Goal: Navigation & Orientation: Find specific page/section

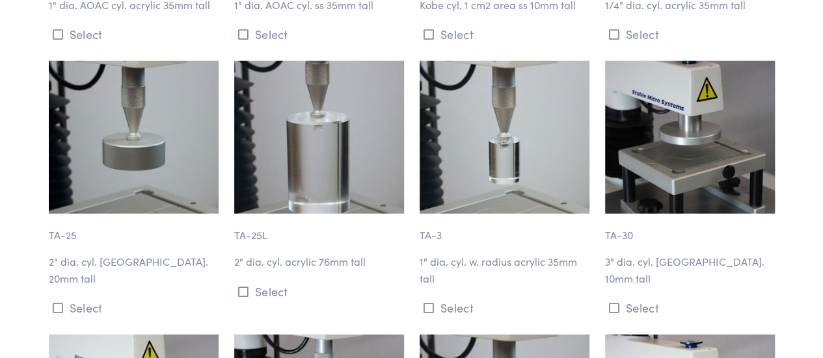
scroll to position [1613, 0]
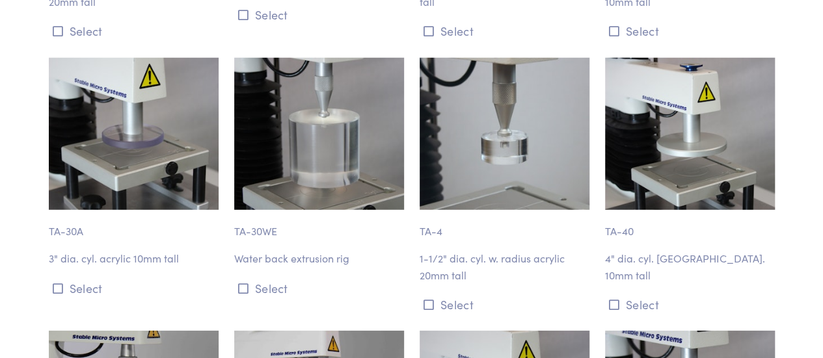
scroll to position [1874, 0]
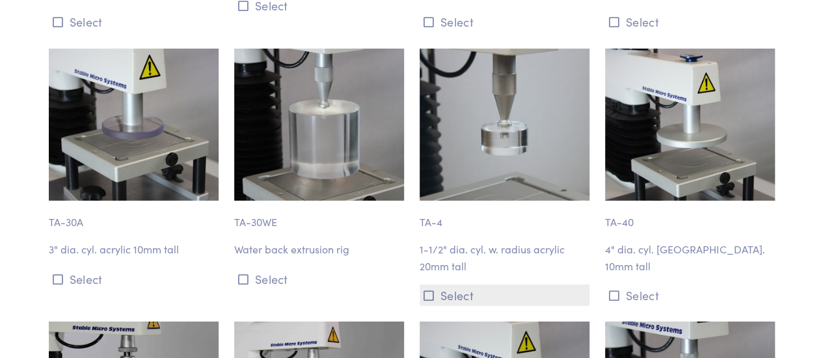
click at [444, 288] on button "Select" at bounding box center [505, 295] width 170 height 21
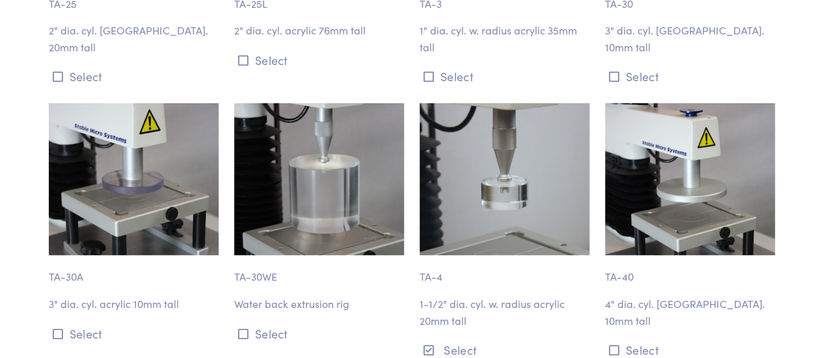
scroll to position [1845, 0]
